Goal: Contribute content

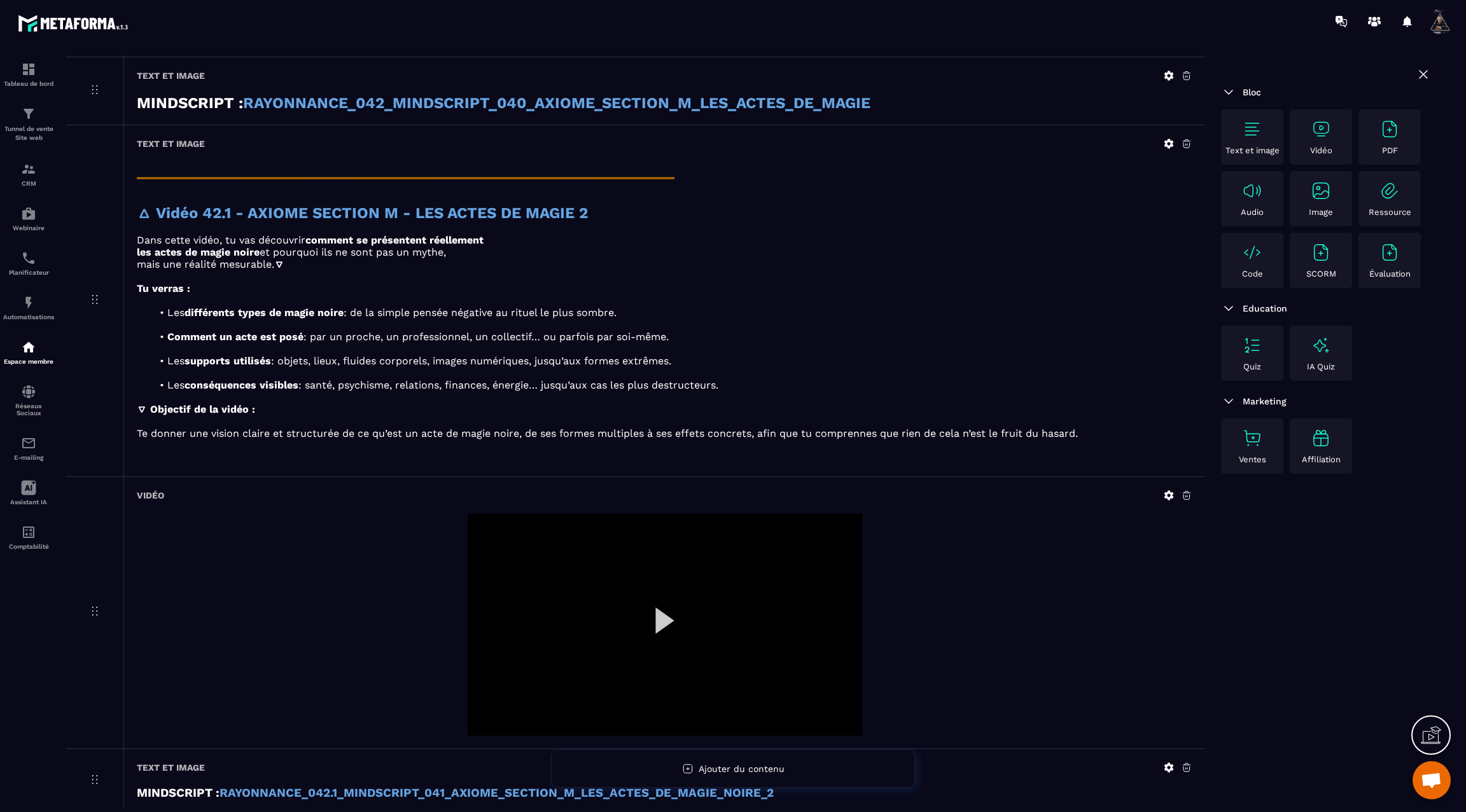
scroll to position [1456, 0]
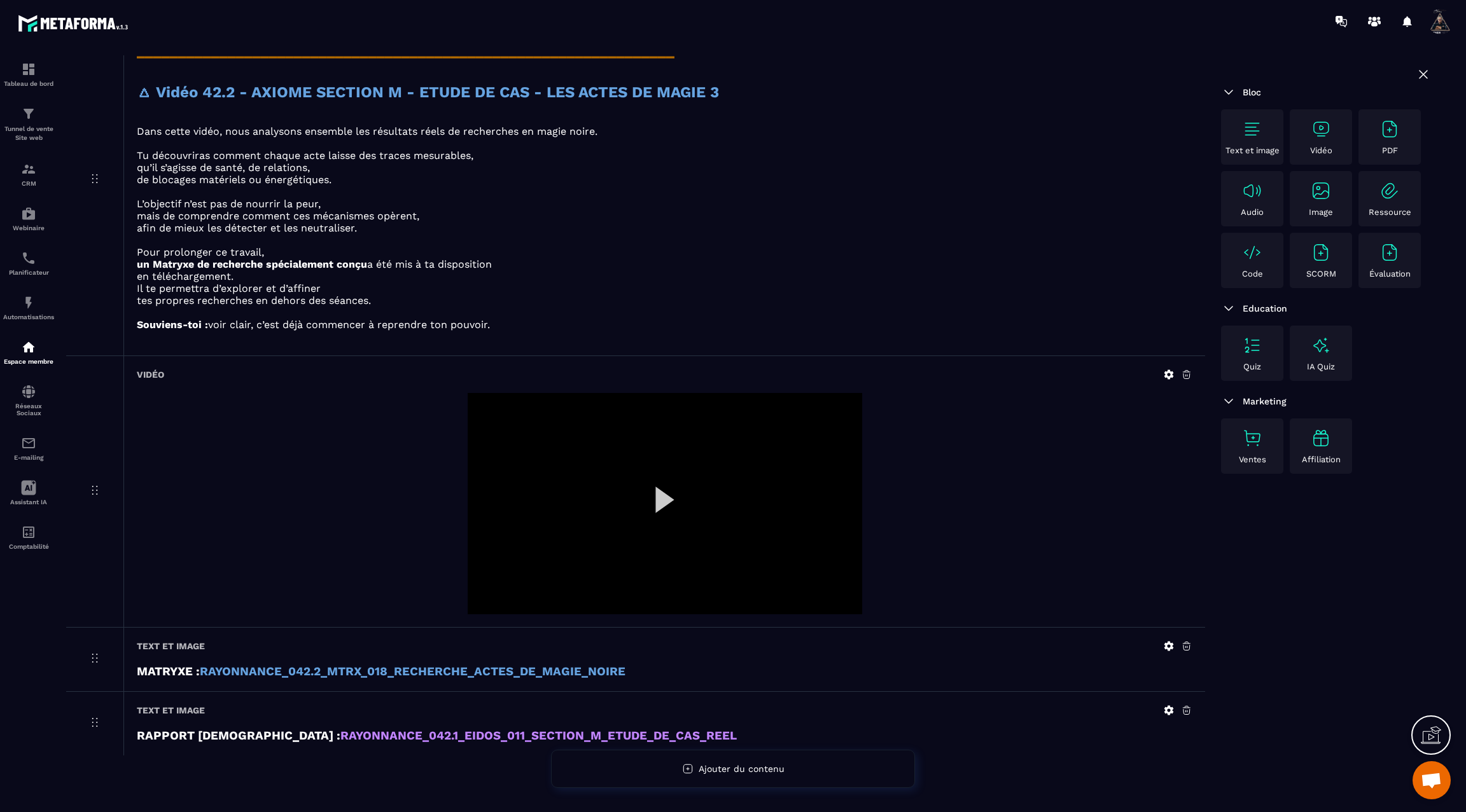
click at [656, 493] on div at bounding box center [664, 503] width 394 height 222
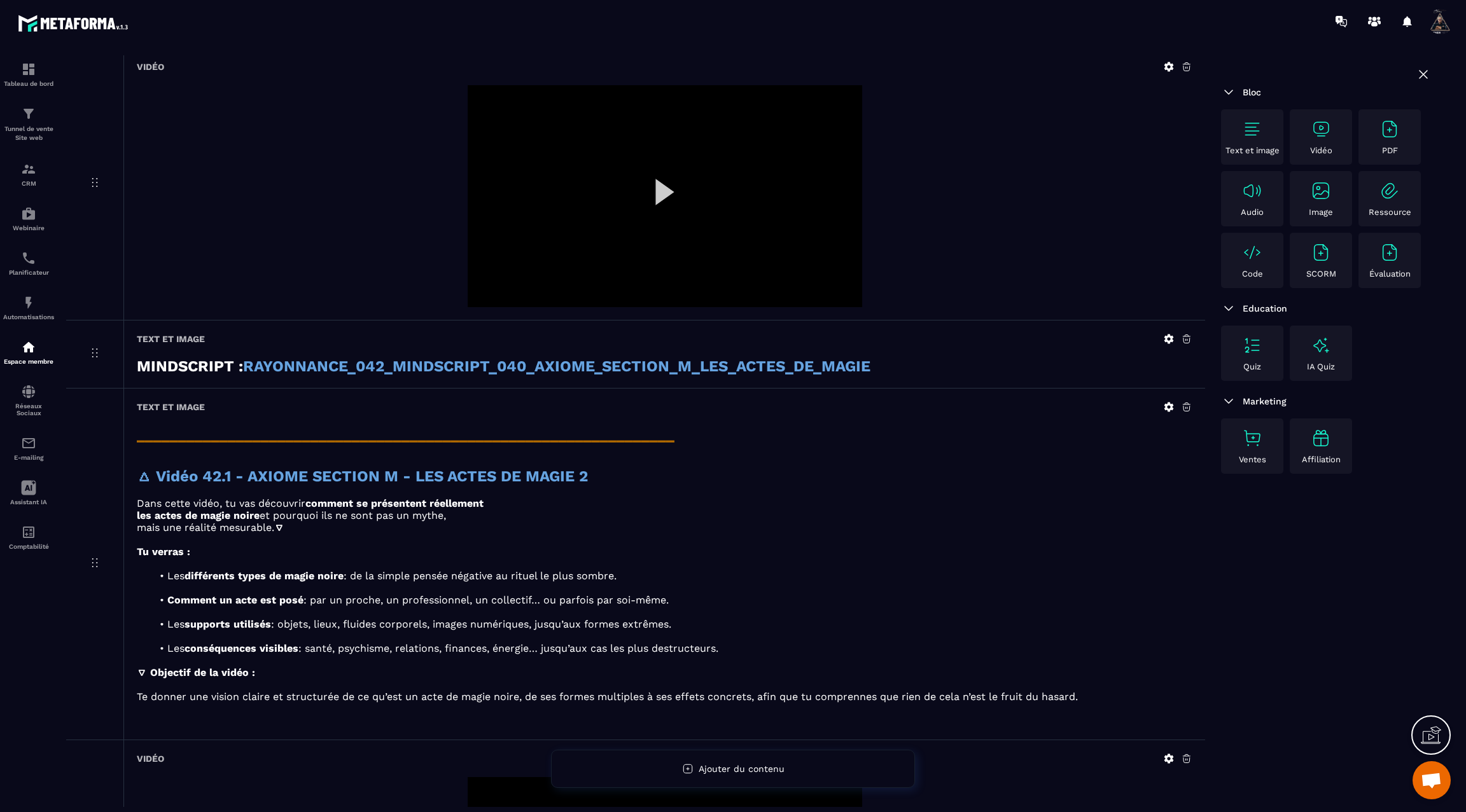
scroll to position [0, 0]
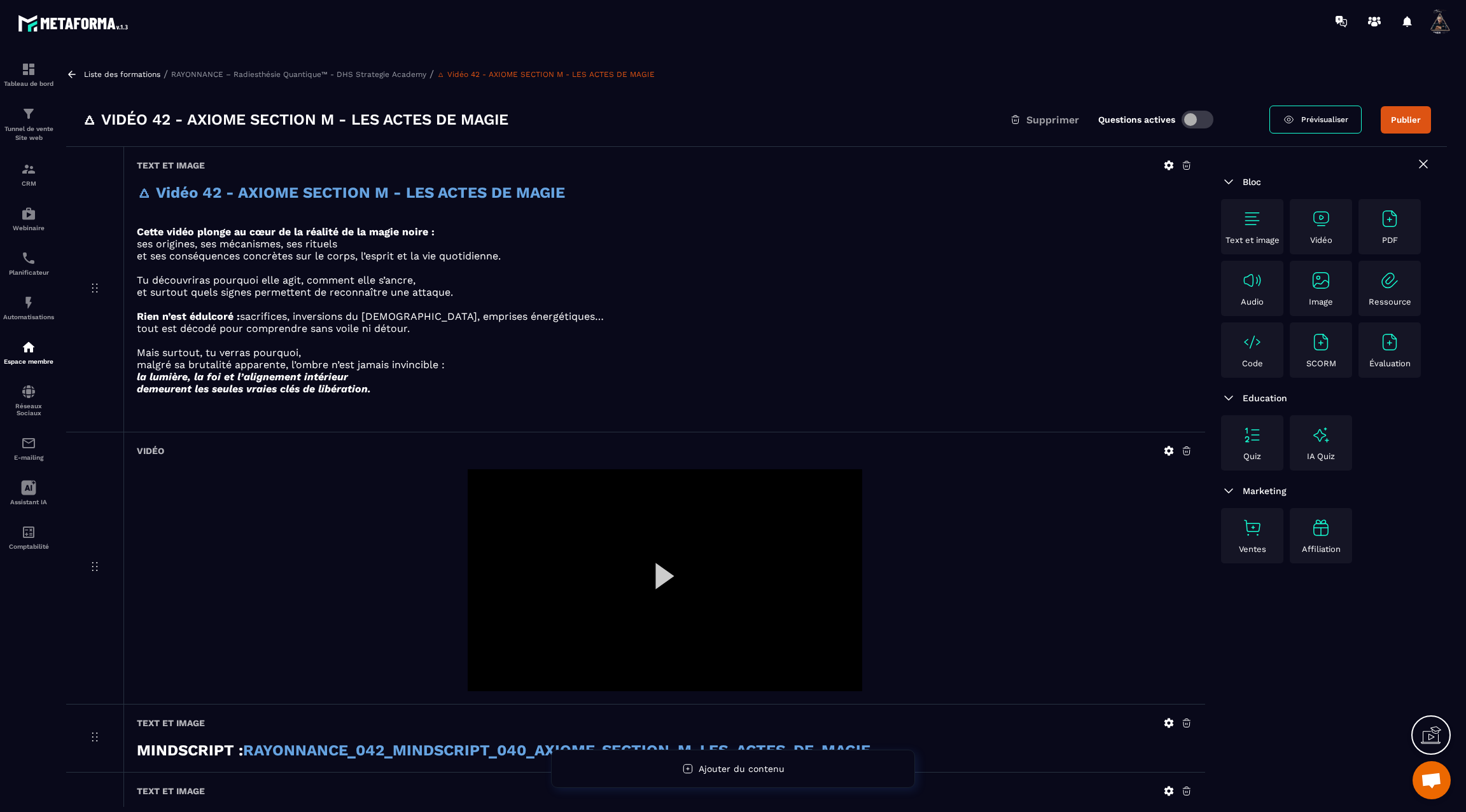
click at [1411, 118] on button "Publier" at bounding box center [1405, 120] width 50 height 28
click at [70, 68] on icon at bounding box center [72, 74] width 11 height 11
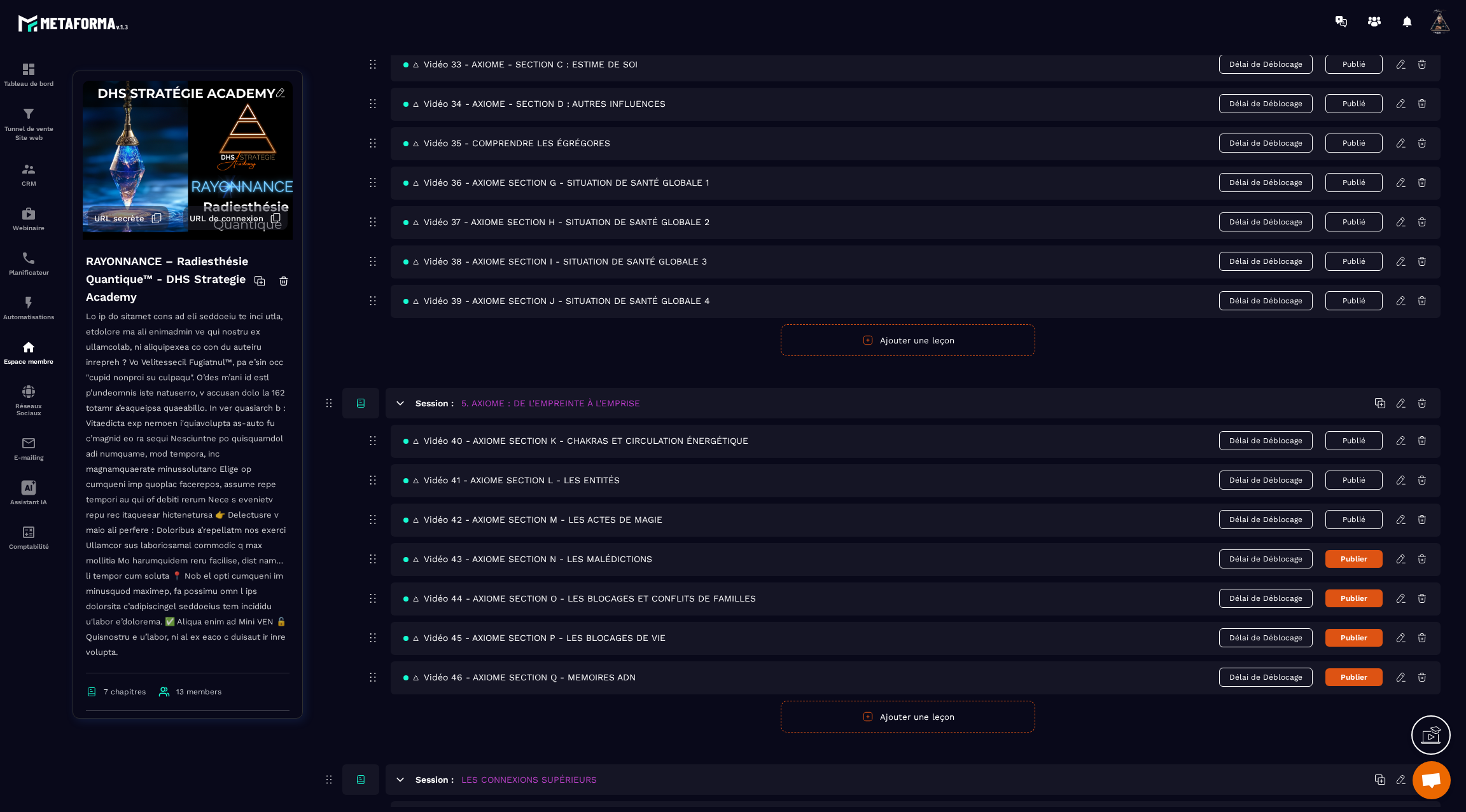
scroll to position [1736, 0]
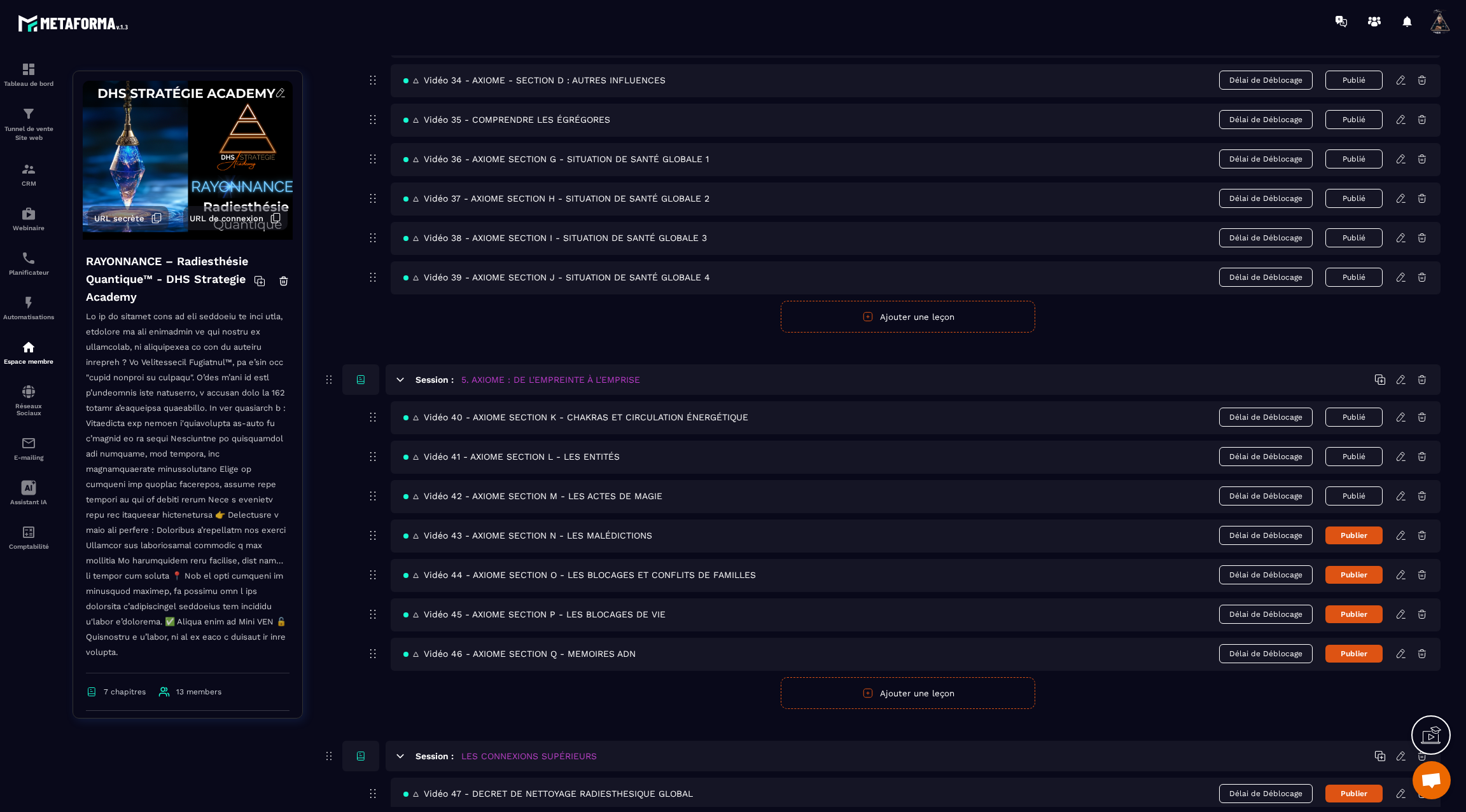
click at [1403, 531] on icon at bounding box center [1401, 535] width 8 height 9
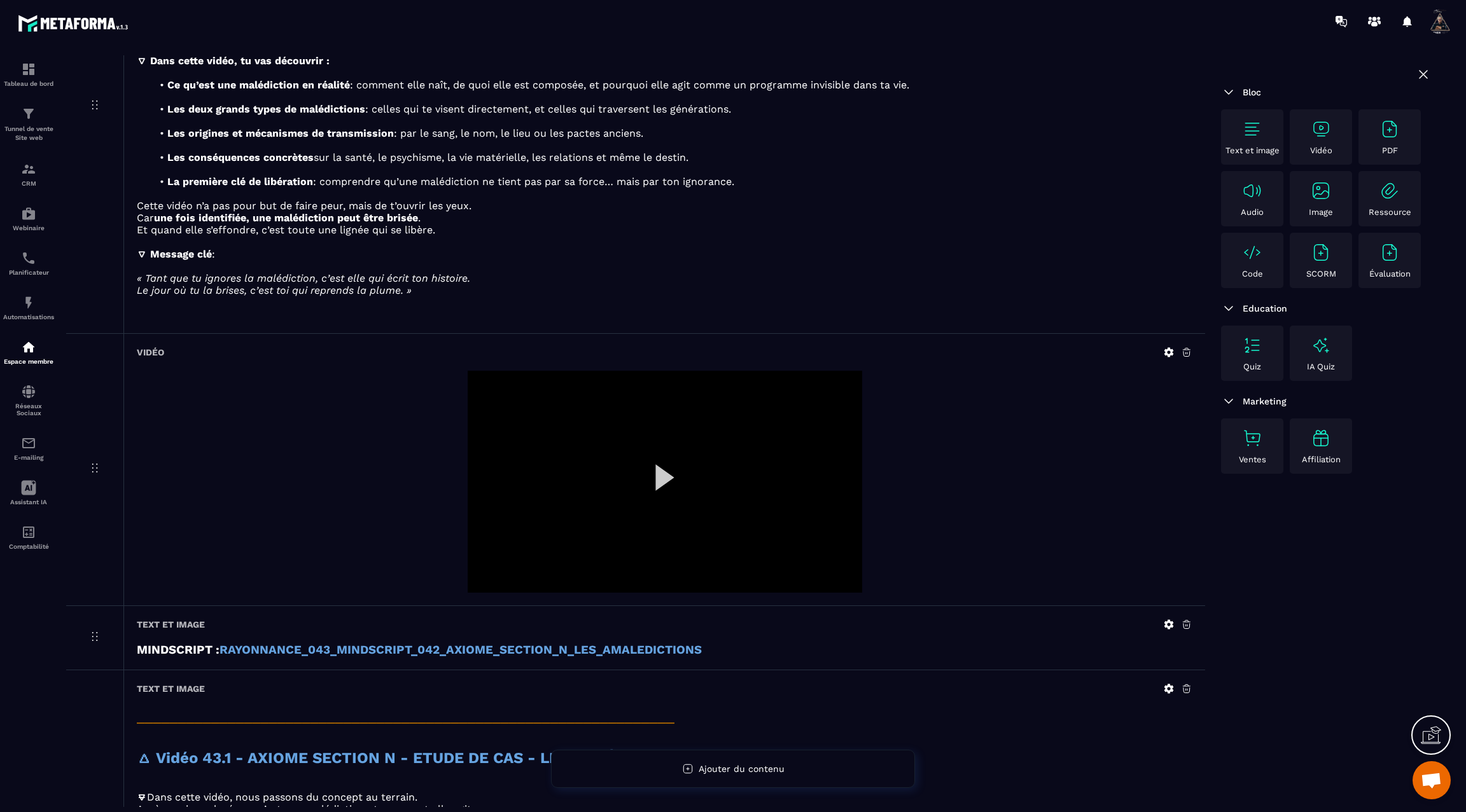
scroll to position [276, 0]
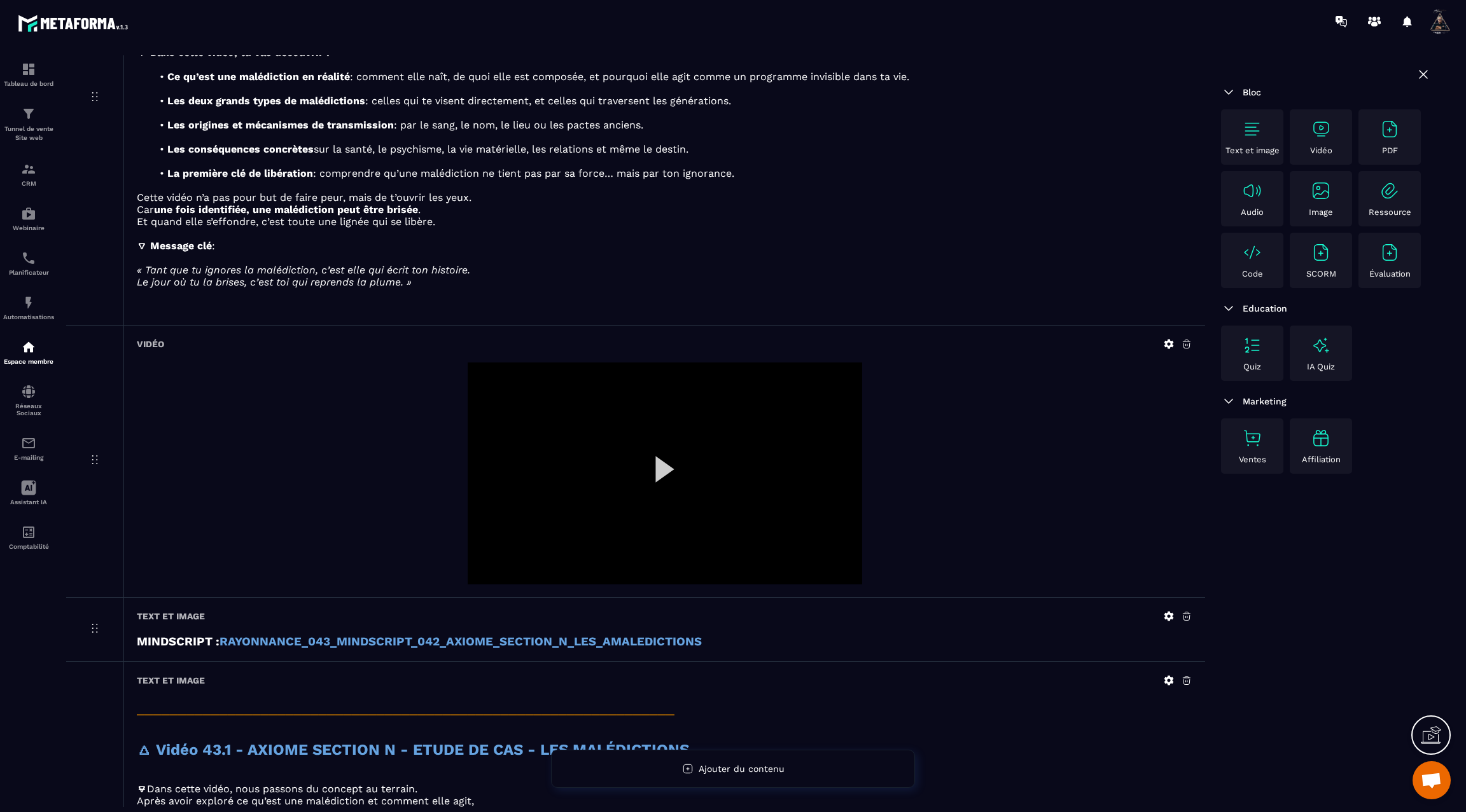
click at [1172, 340] on icon at bounding box center [1169, 344] width 9 height 9
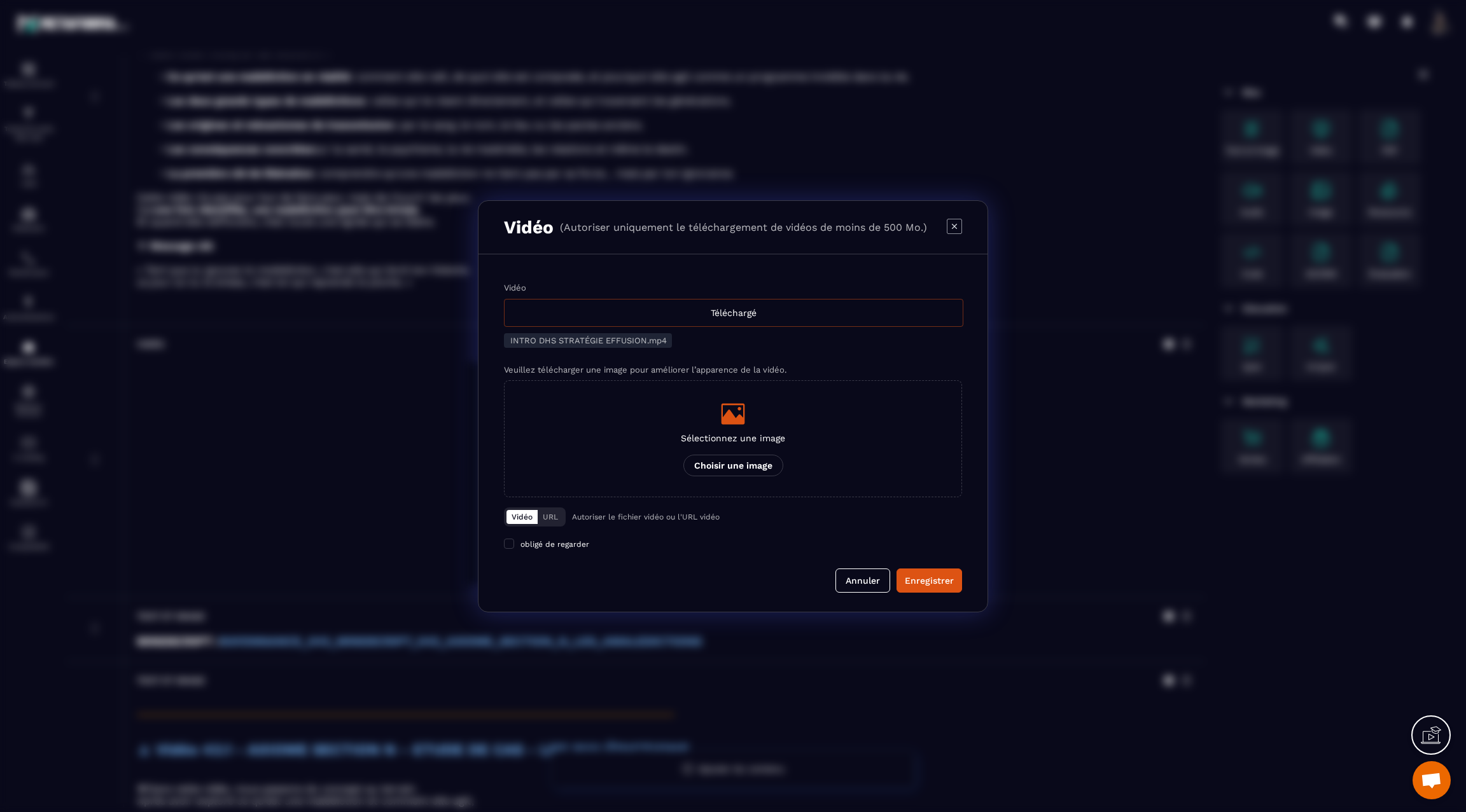
click at [876, 317] on div "Téléchargé" at bounding box center [734, 313] width 459 height 28
click at [0, 0] on input "Vidéo Téléchargé" at bounding box center [0, 0] width 0 height 0
click at [927, 586] on div "Enregistrer" at bounding box center [929, 580] width 49 height 13
